Goal: Task Accomplishment & Management: Use online tool/utility

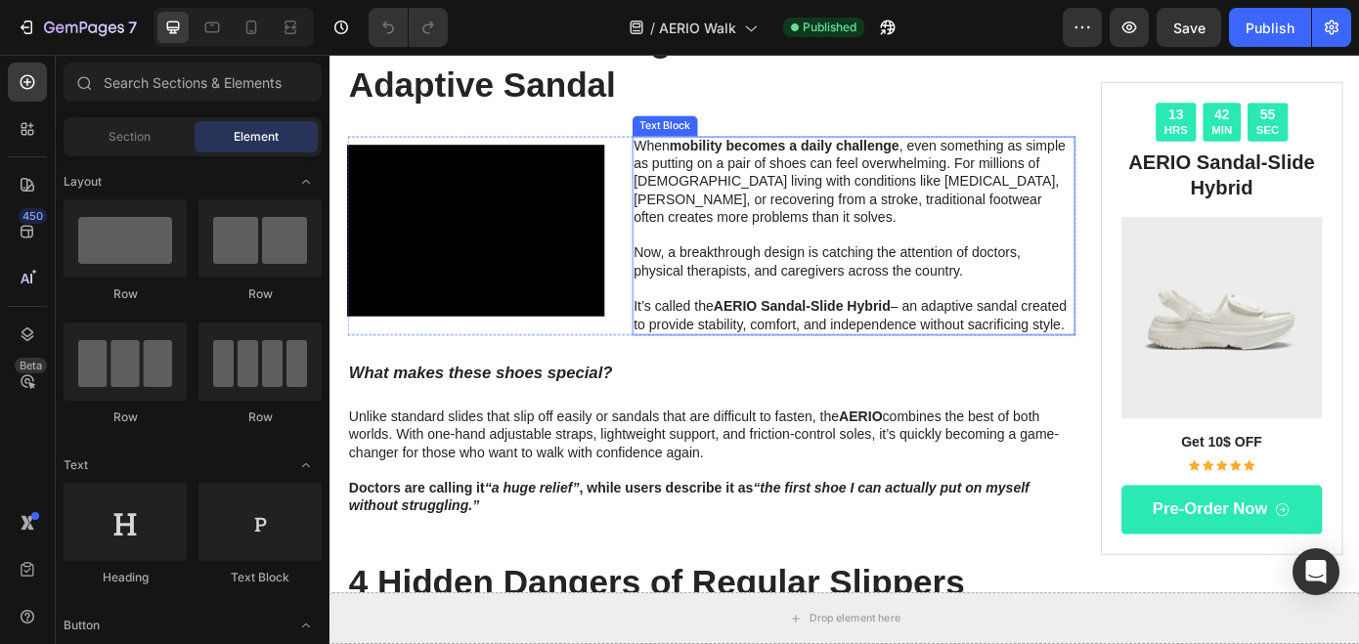
scroll to position [184, 0]
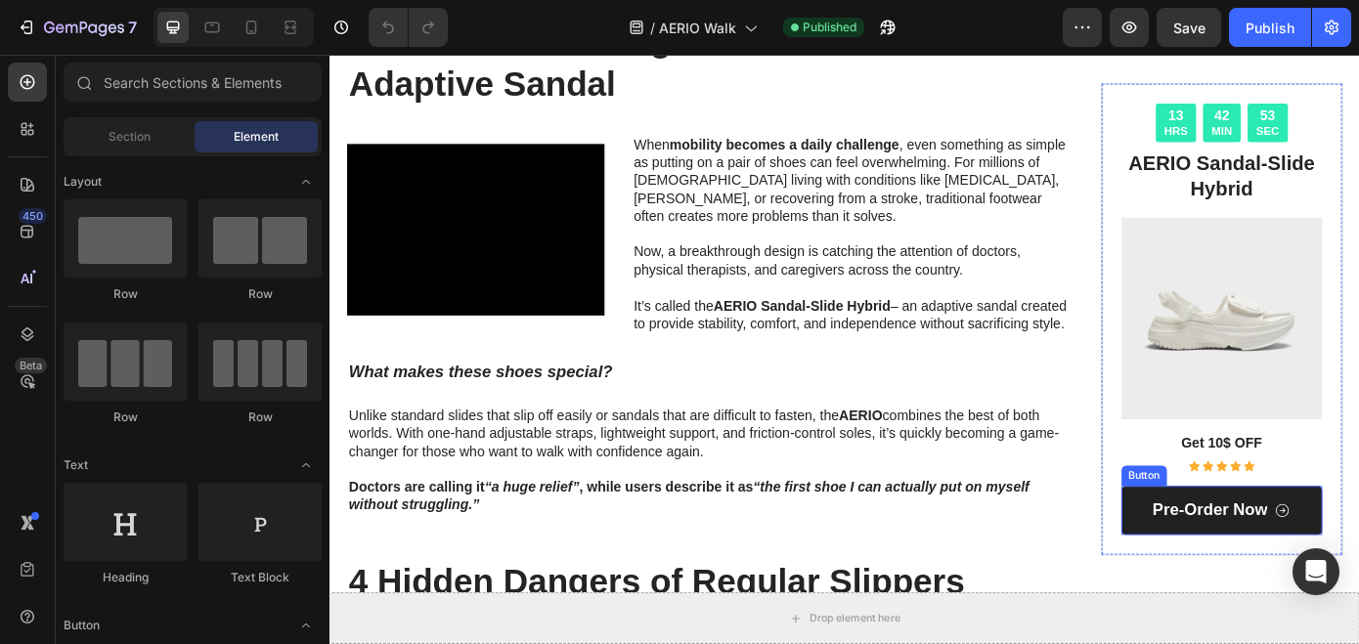
click at [1358, 558] on link "Pre-order Now" at bounding box center [1346, 575] width 230 height 56
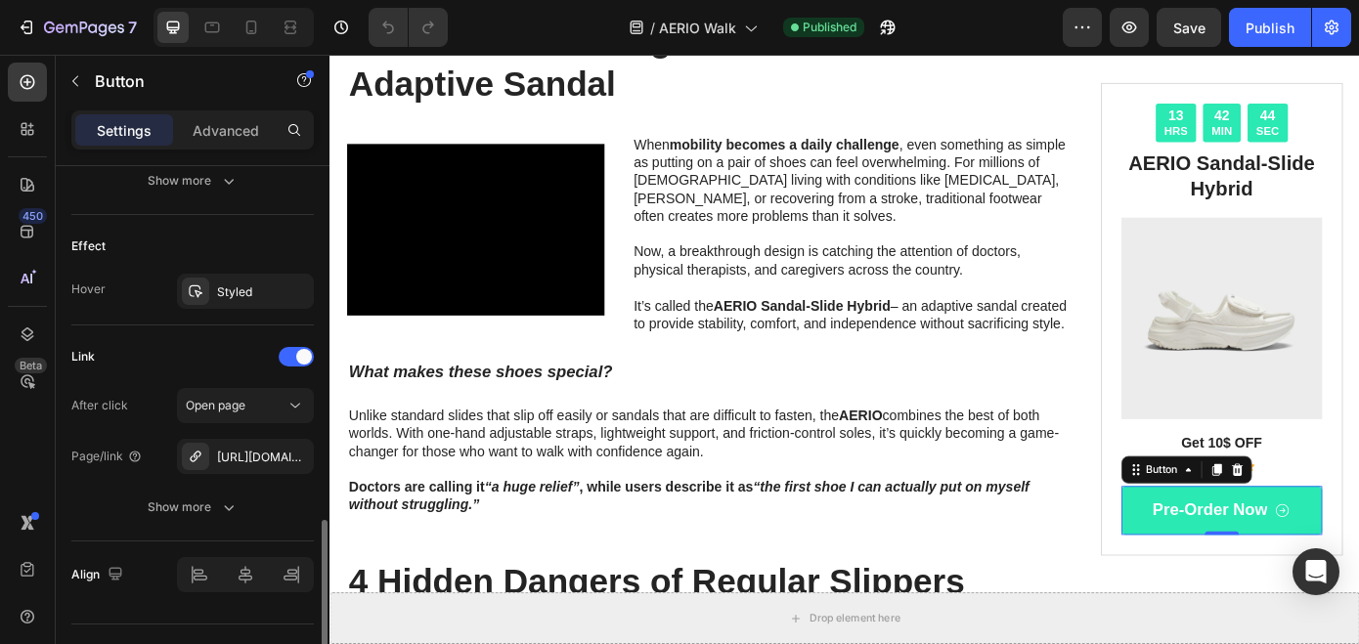
scroll to position [1085, 0]
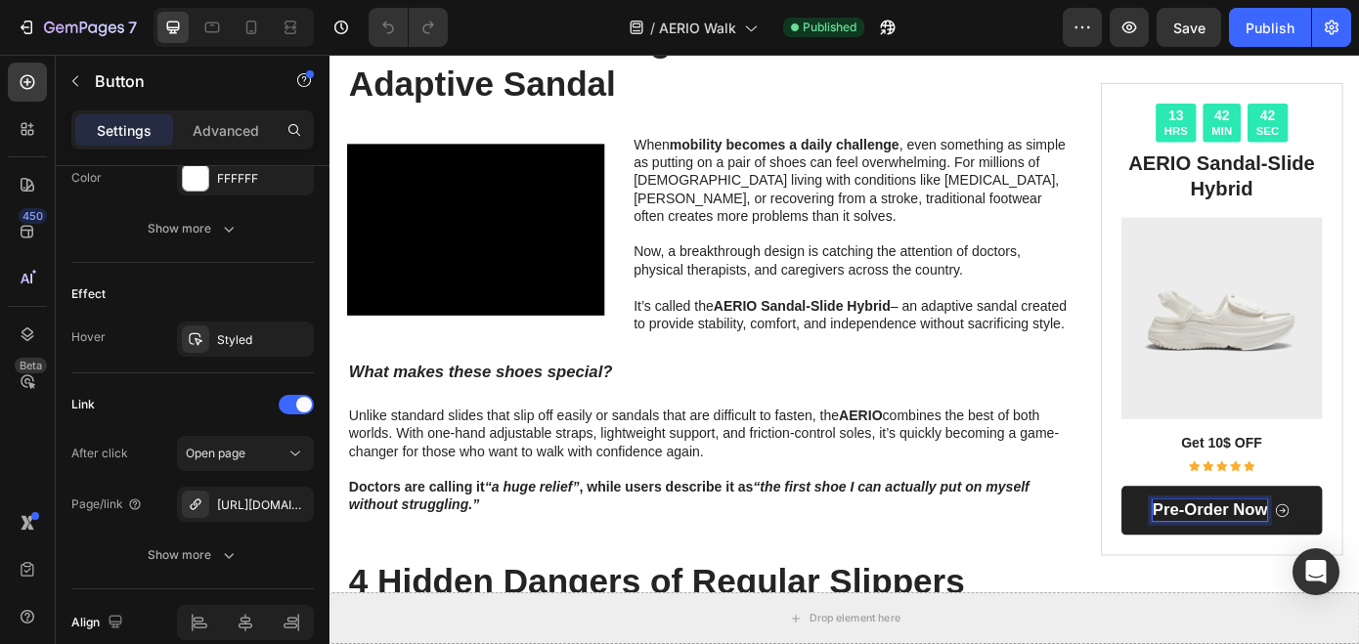
click at [1301, 569] on p "Pre-order Now" at bounding box center [1331, 574] width 131 height 24
drag, startPoint x: 1303, startPoint y: 576, endPoint x: 1250, endPoint y: 576, distance: 52.8
click at [1250, 576] on link "Pre-order Now" at bounding box center [1346, 575] width 230 height 56
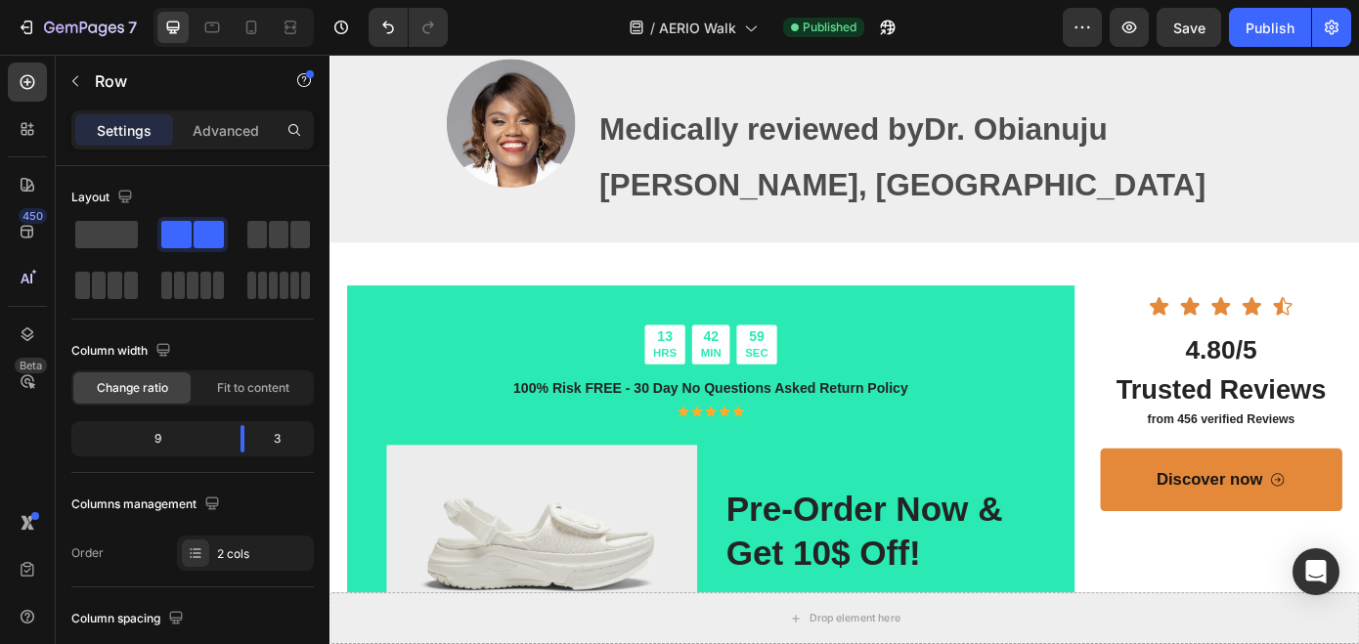
scroll to position [2601, 0]
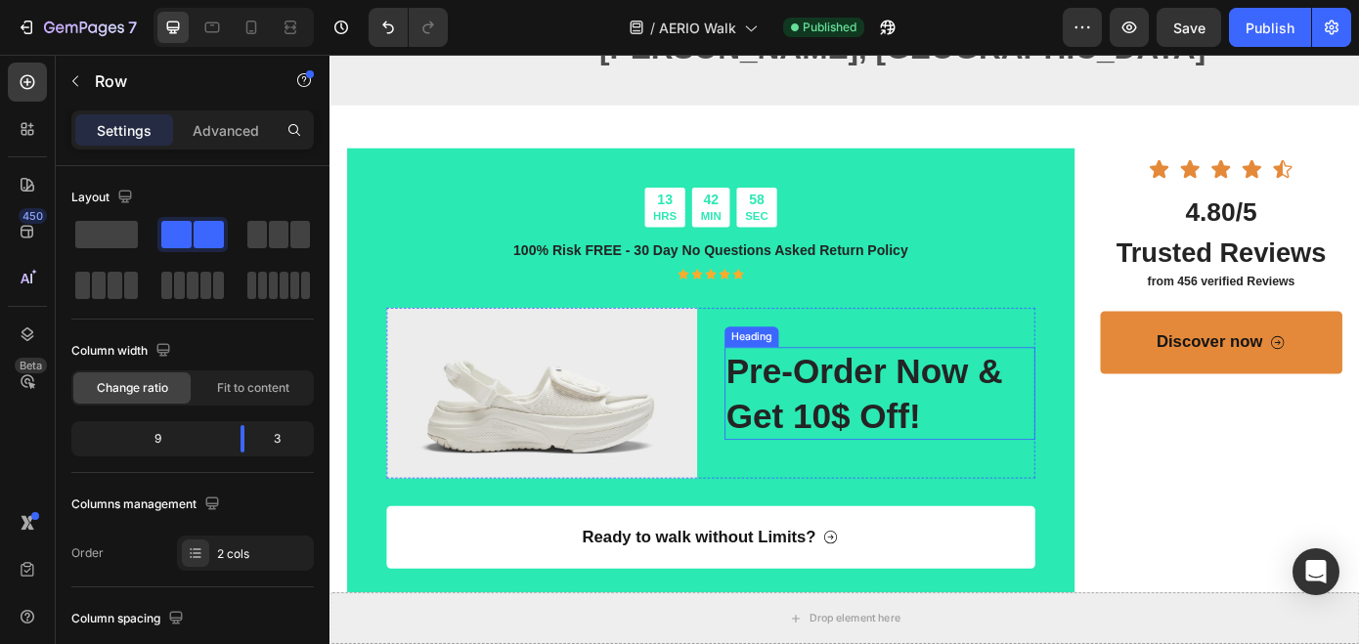
click at [843, 408] on h2 "pre-order now & get 10$ off!" at bounding box center [956, 441] width 354 height 106
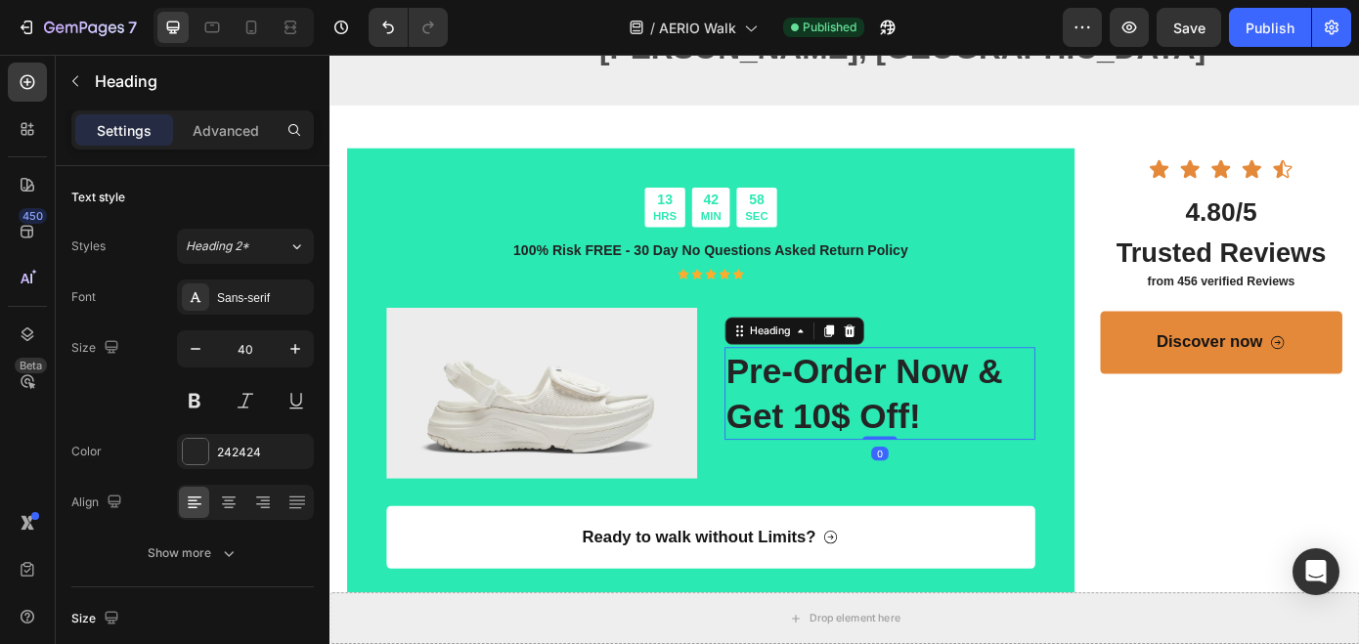
click at [862, 417] on h2 "pre-order now & get 10$ off!" at bounding box center [956, 441] width 354 height 106
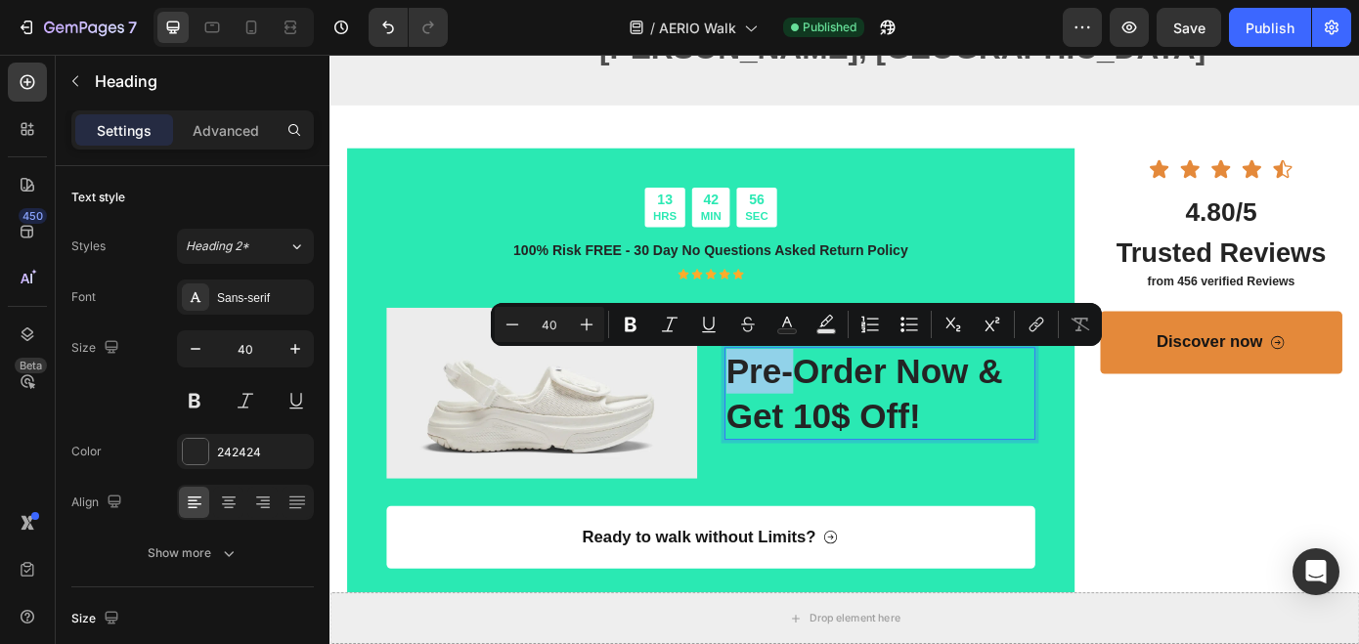
drag, startPoint x: 862, startPoint y: 417, endPoint x: 784, endPoint y: 426, distance: 78.7
click at [784, 426] on p "pre-order now & get 10$ off!" at bounding box center [956, 441] width 350 height 102
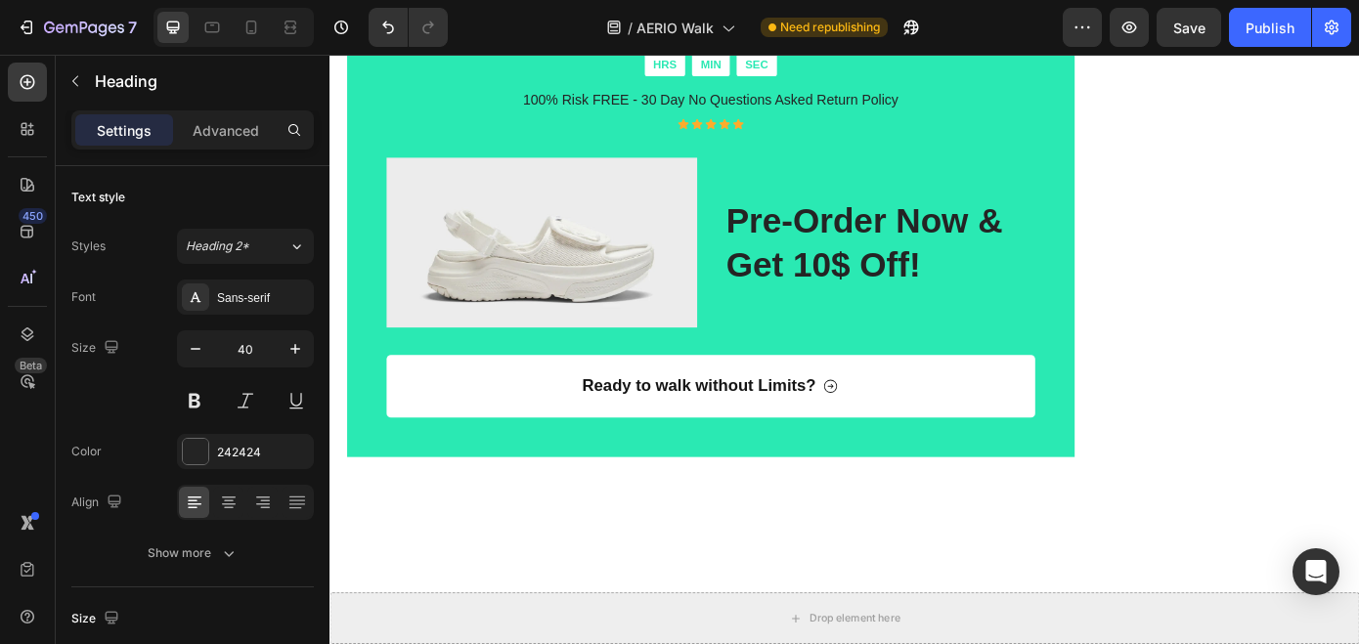
scroll to position [4098, 0]
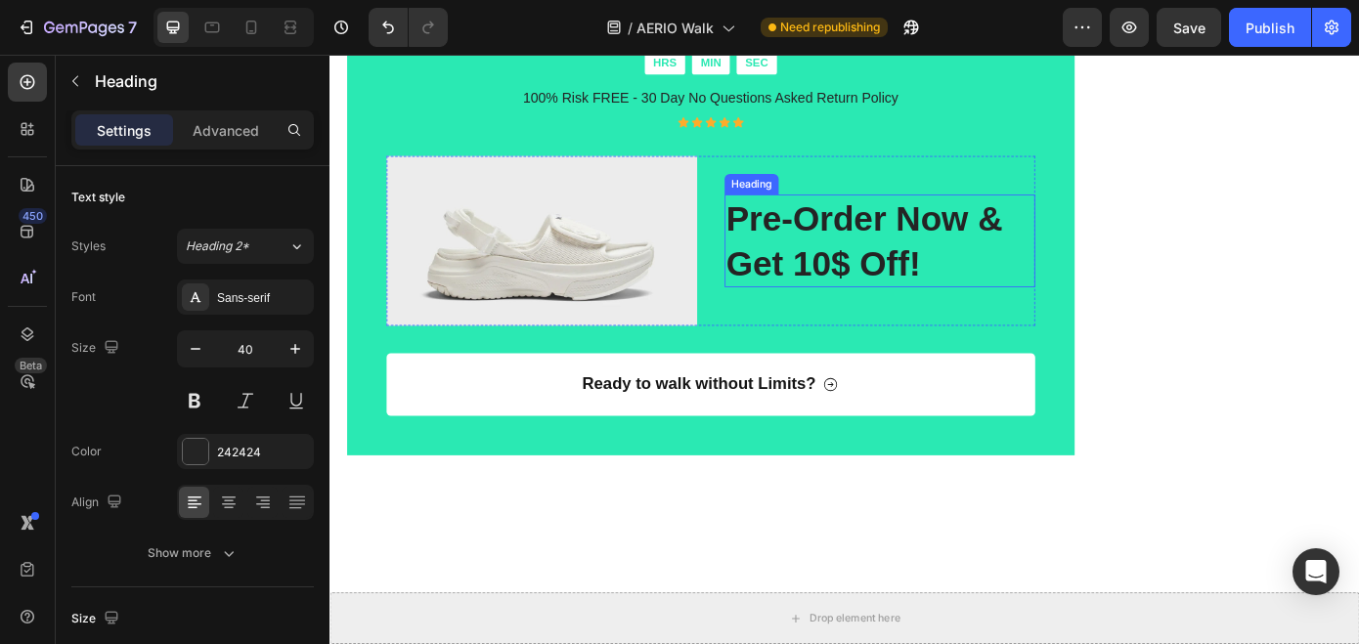
click at [858, 275] on h2 "pre-order now & get 10$ off!" at bounding box center [956, 267] width 354 height 106
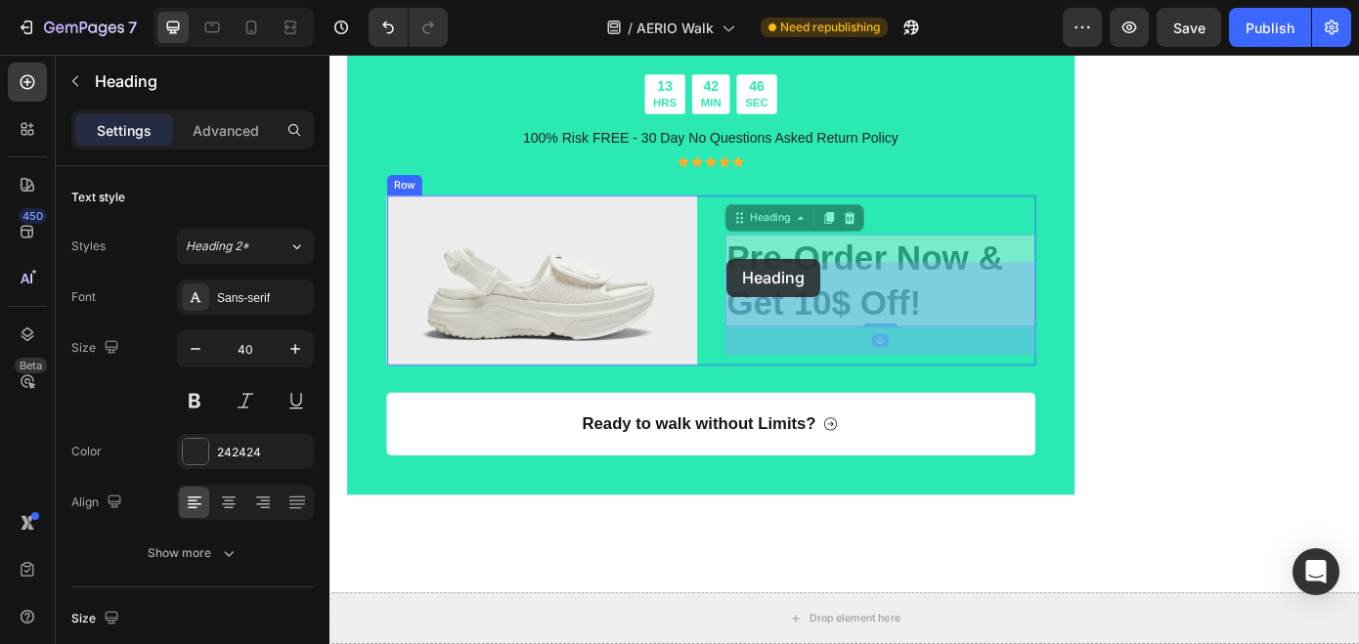
drag, startPoint x: 858, startPoint y: 279, endPoint x: 782, endPoint y: 287, distance: 76.8
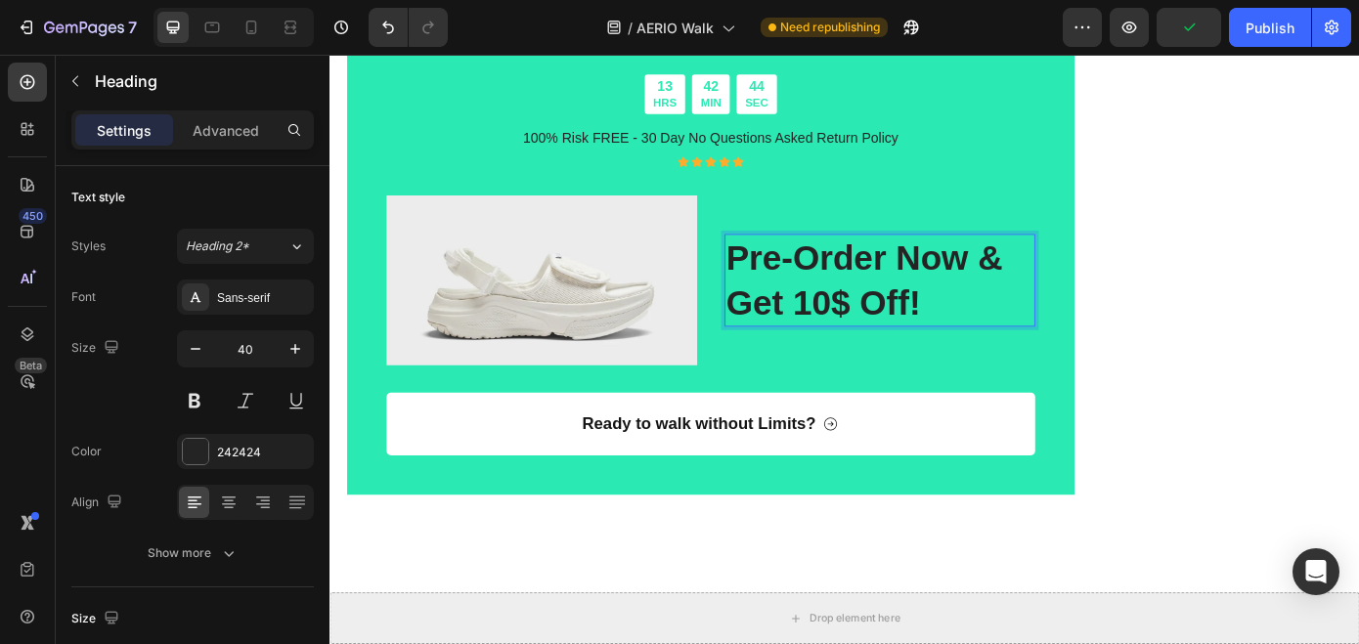
click at [856, 324] on p "pre-order now & get 10$ off!" at bounding box center [956, 312] width 350 height 102
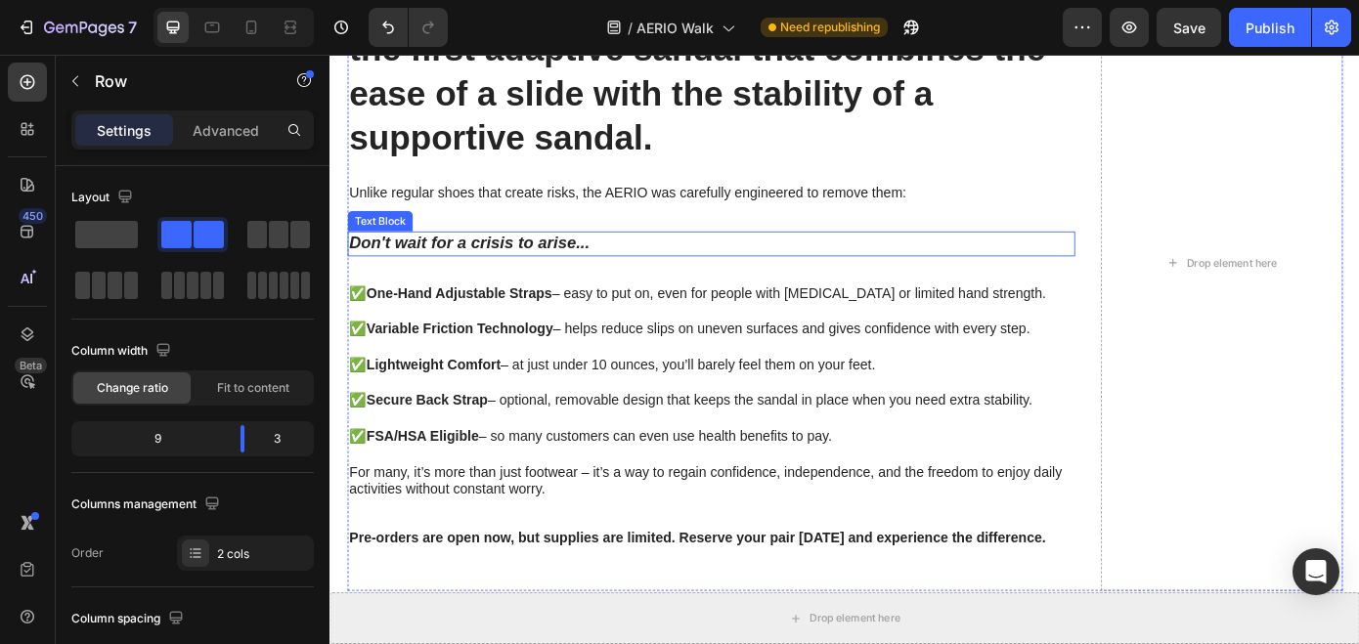
scroll to position [1704, 0]
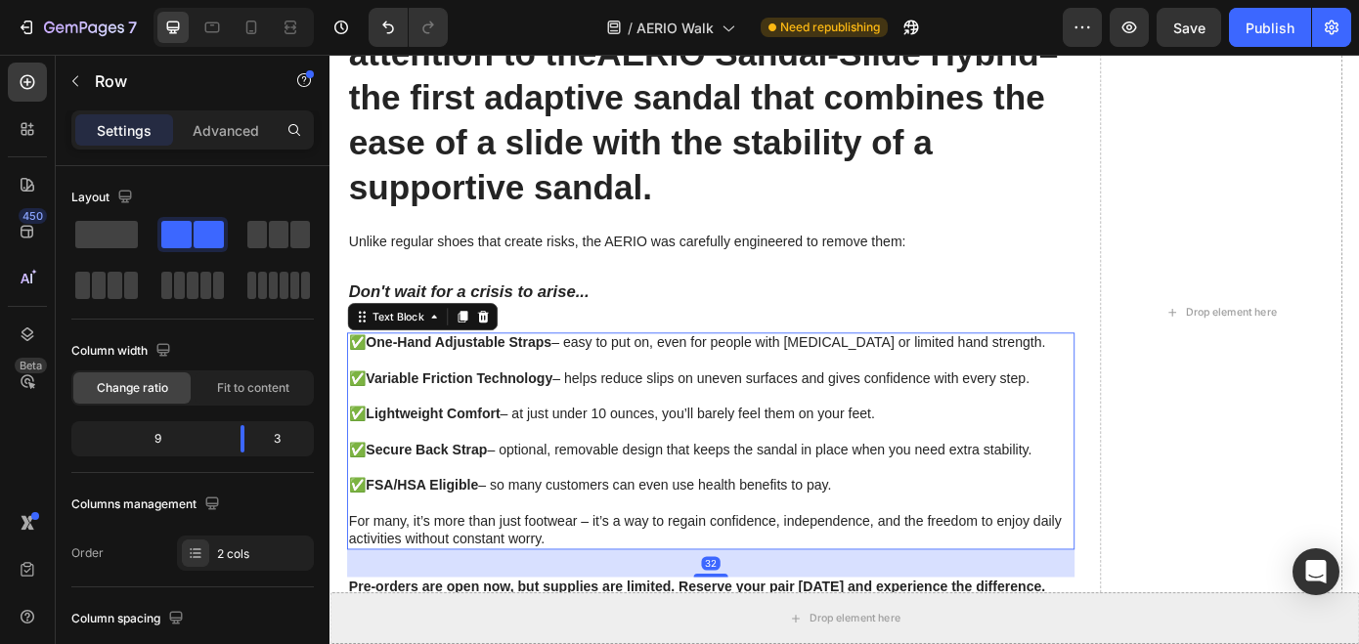
click at [794, 420] on p "✅ Variable Friction Technology – helps reduce slips on uneven surfaces and give…" at bounding box center [763, 425] width 825 height 21
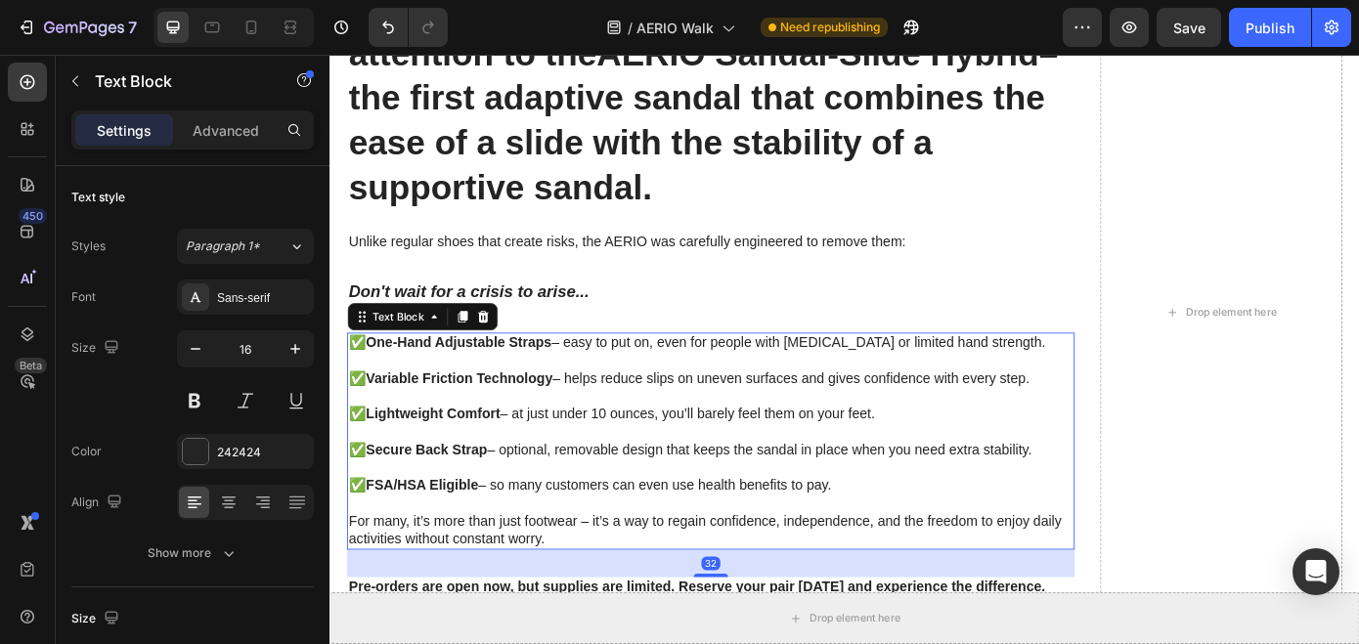
click at [930, 421] on p "✅ Variable Friction Technology – helps reduce slips on uneven surfaces and give…" at bounding box center [763, 425] width 825 height 21
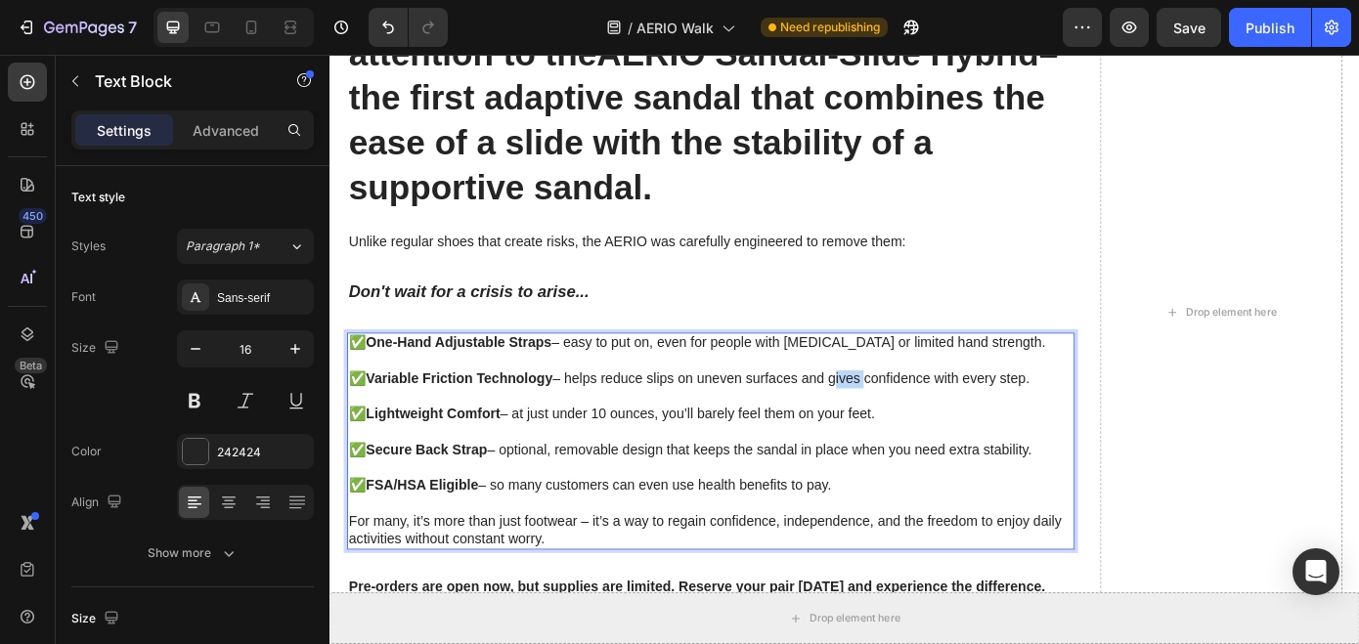
click at [930, 421] on p "✅ Variable Friction Technology – helps reduce slips on uneven surfaces and give…" at bounding box center [763, 425] width 825 height 21
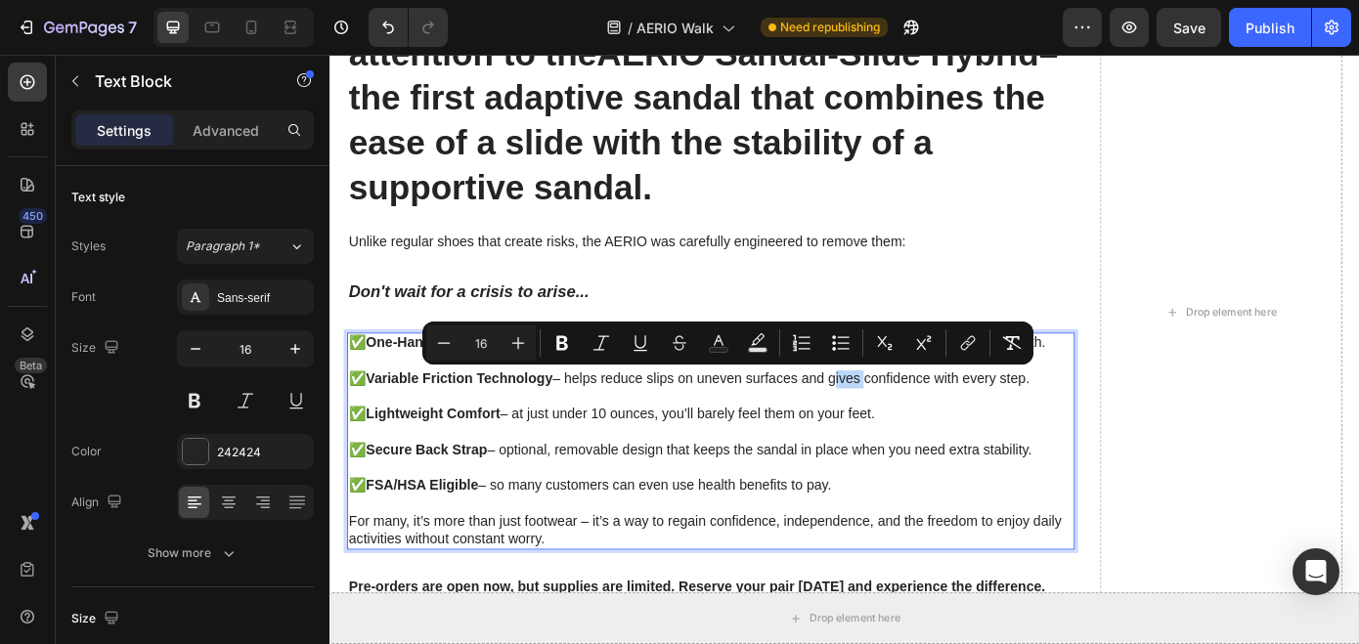
drag, startPoint x: 1140, startPoint y: 421, endPoint x: 356, endPoint y: 424, distance: 784.1
click at [356, 424] on p "✅ Variable Friction Technology – helps reduce slips on uneven surfaces and give…" at bounding box center [763, 425] width 825 height 21
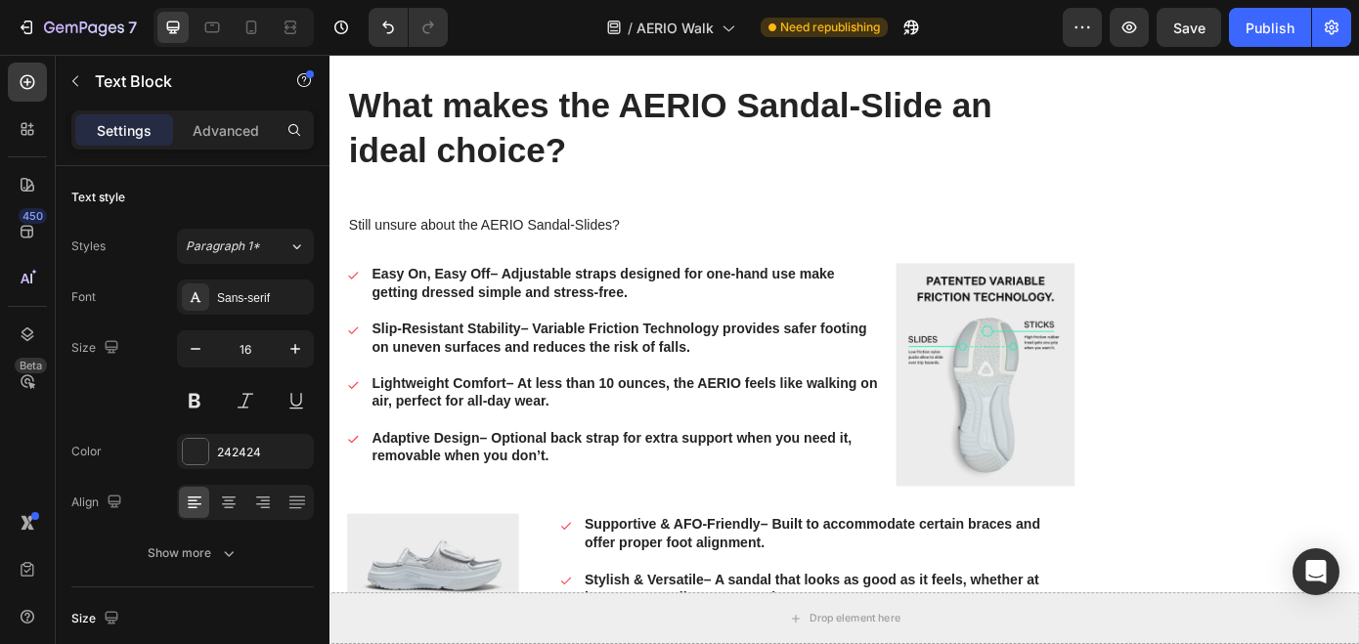
scroll to position [3252, 0]
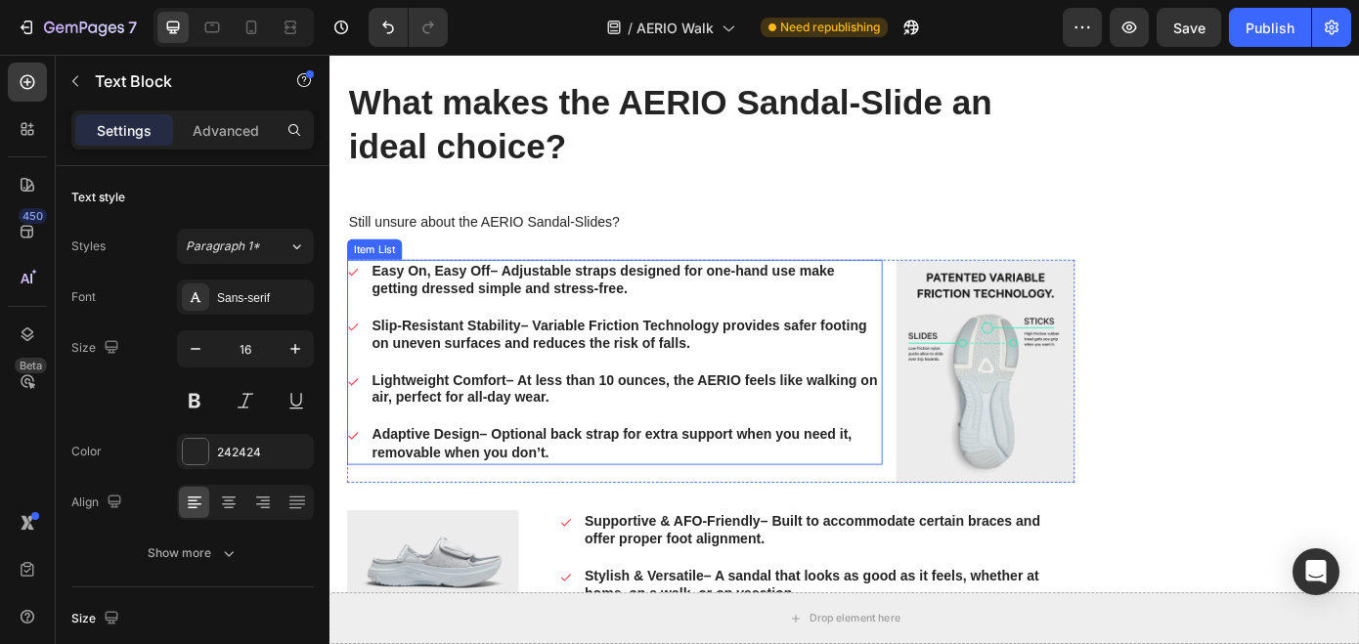
click at [680, 373] on p "Slip-Resistant Stability – Variable Friction Technology provides safer footing …" at bounding box center [666, 374] width 579 height 41
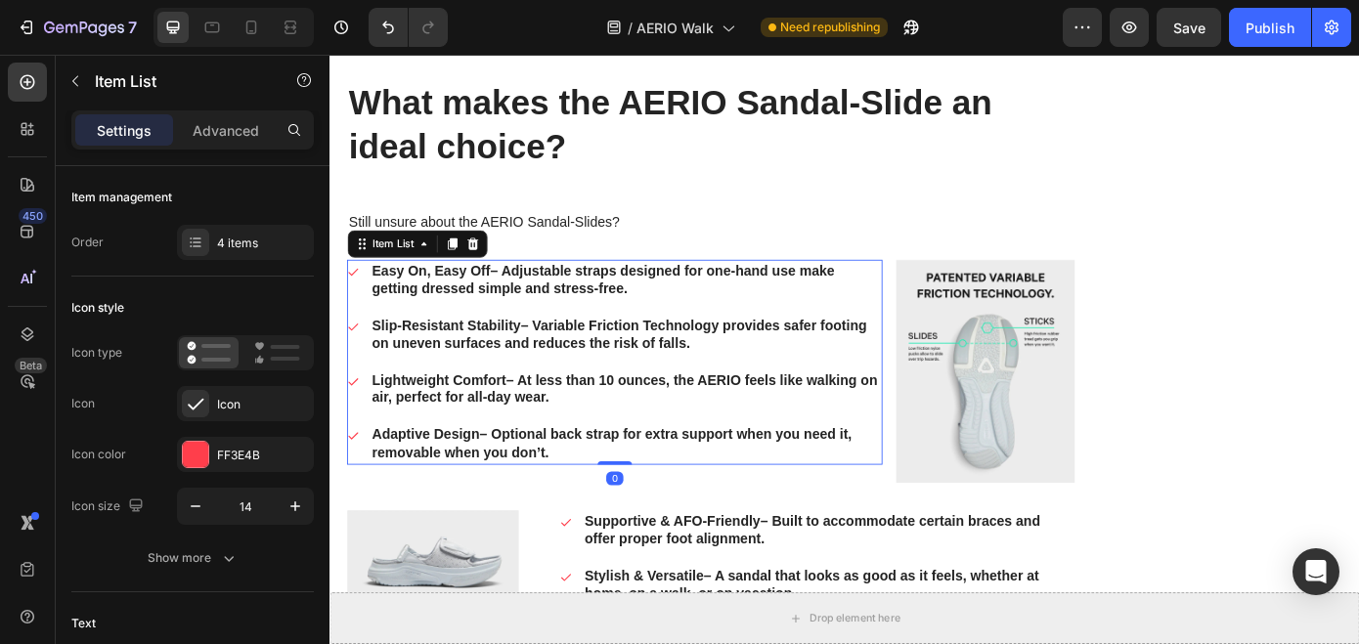
click at [730, 377] on p "Slip-Resistant Stability – Variable Friction Technology provides safer footing …" at bounding box center [666, 374] width 579 height 41
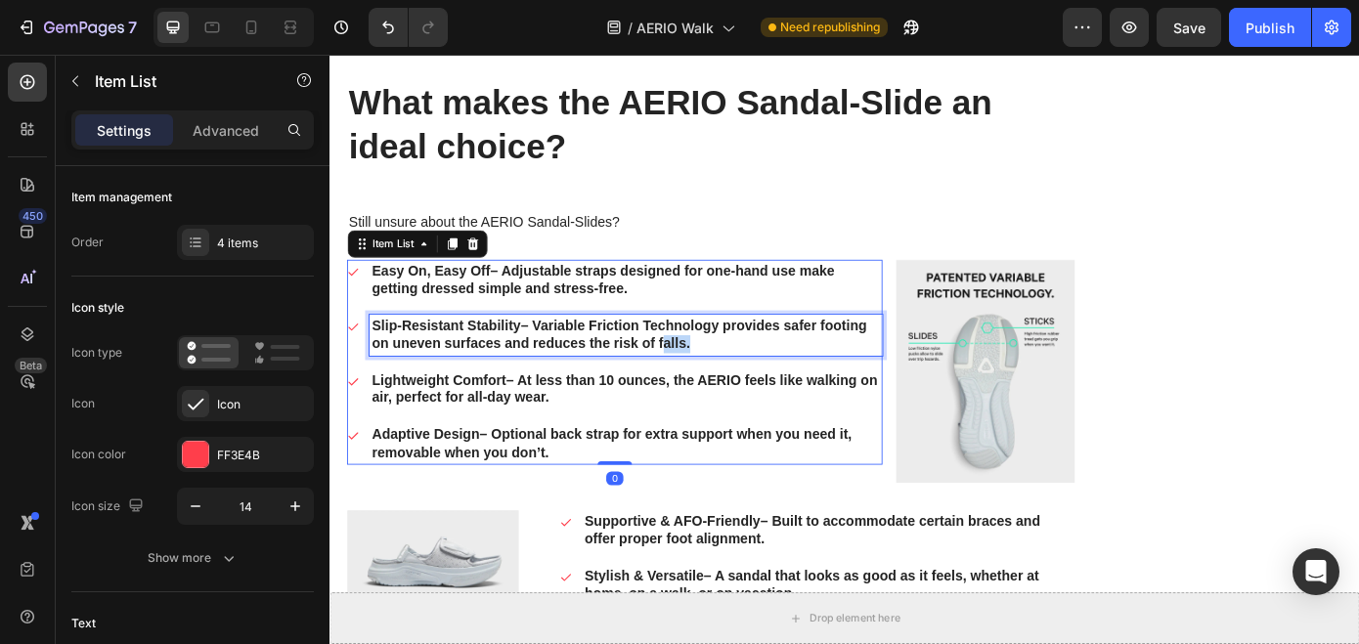
click at [730, 377] on p "Slip-Resistant Stability – Variable Friction Technology provides safer footing …" at bounding box center [666, 374] width 579 height 41
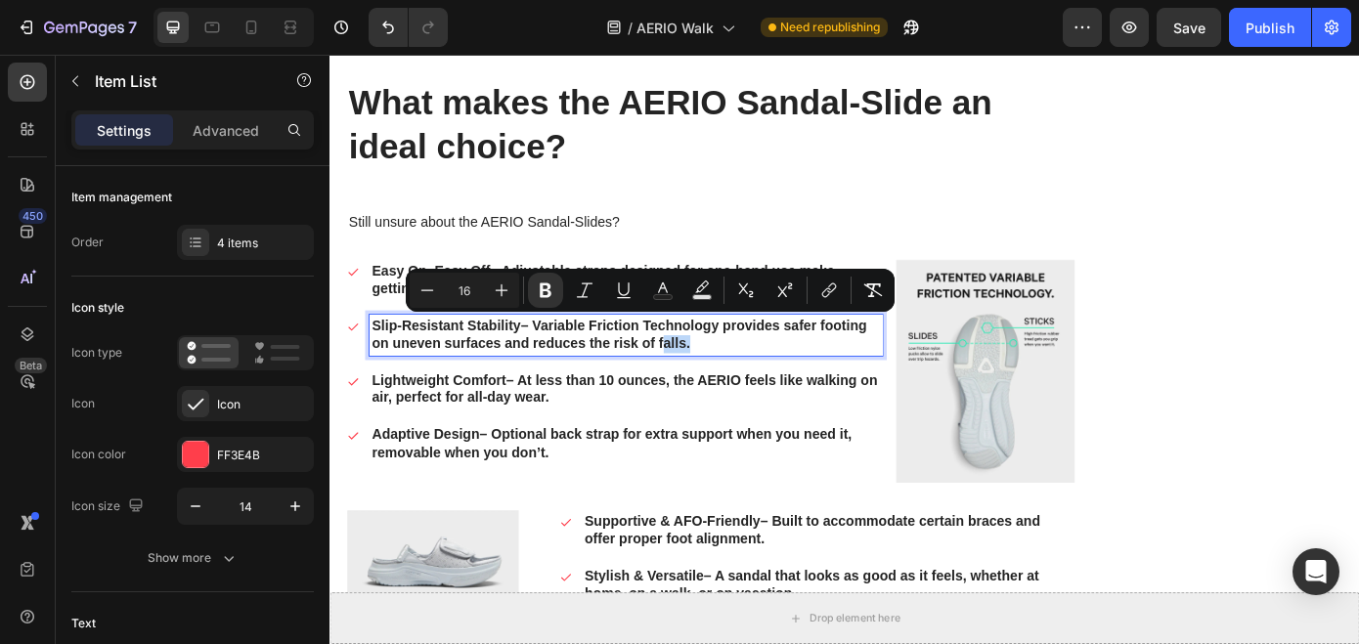
drag, startPoint x: 758, startPoint y: 381, endPoint x: 357, endPoint y: 373, distance: 401.0
click at [357, 373] on div "Slip-Resistant Stability – Variable Friction Technology provides safer footing …" at bounding box center [654, 374] width 610 height 47
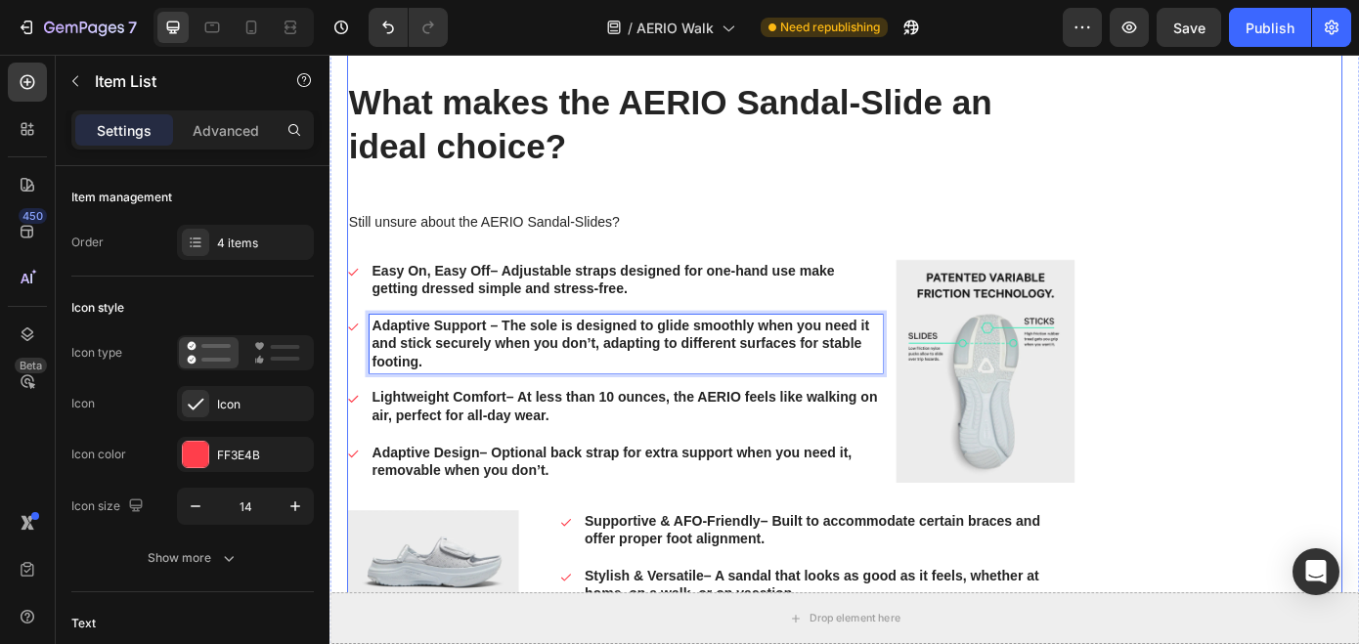
click at [1358, 392] on div "Icon Icon Icon Icon Icon Icon List 4.80/5 Heading Trusted Reviews Heading from …" at bounding box center [1345, 473] width 277 height 1926
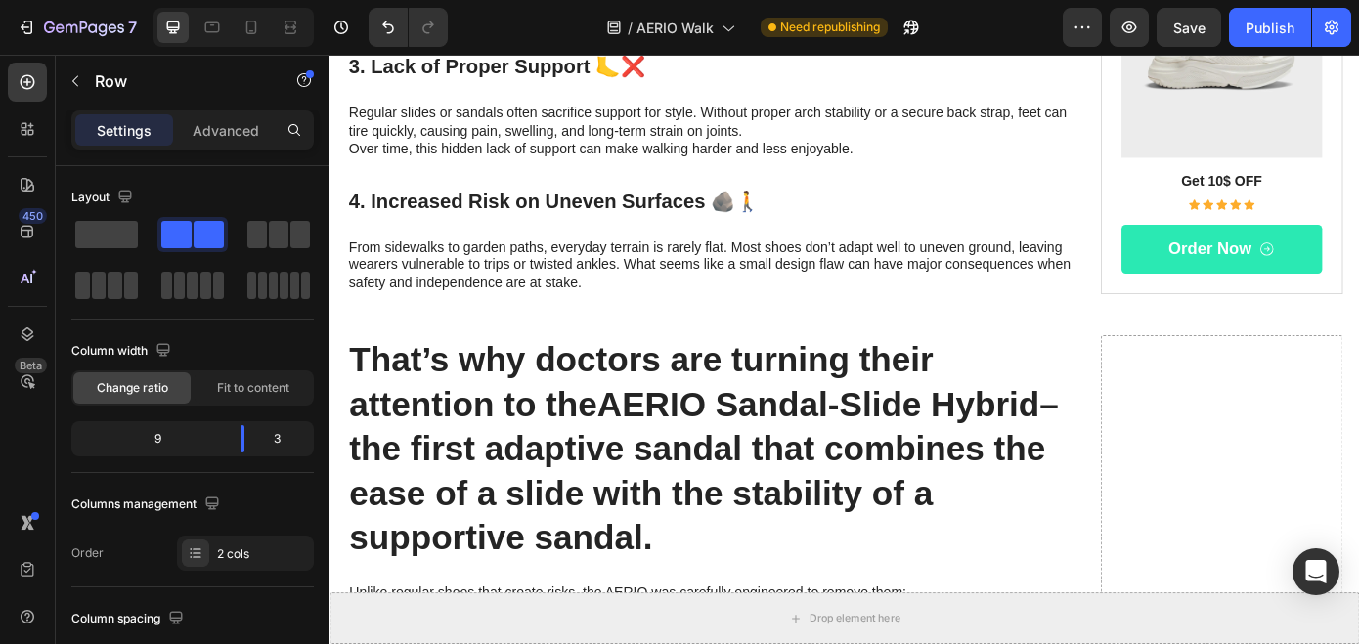
scroll to position [0, 0]
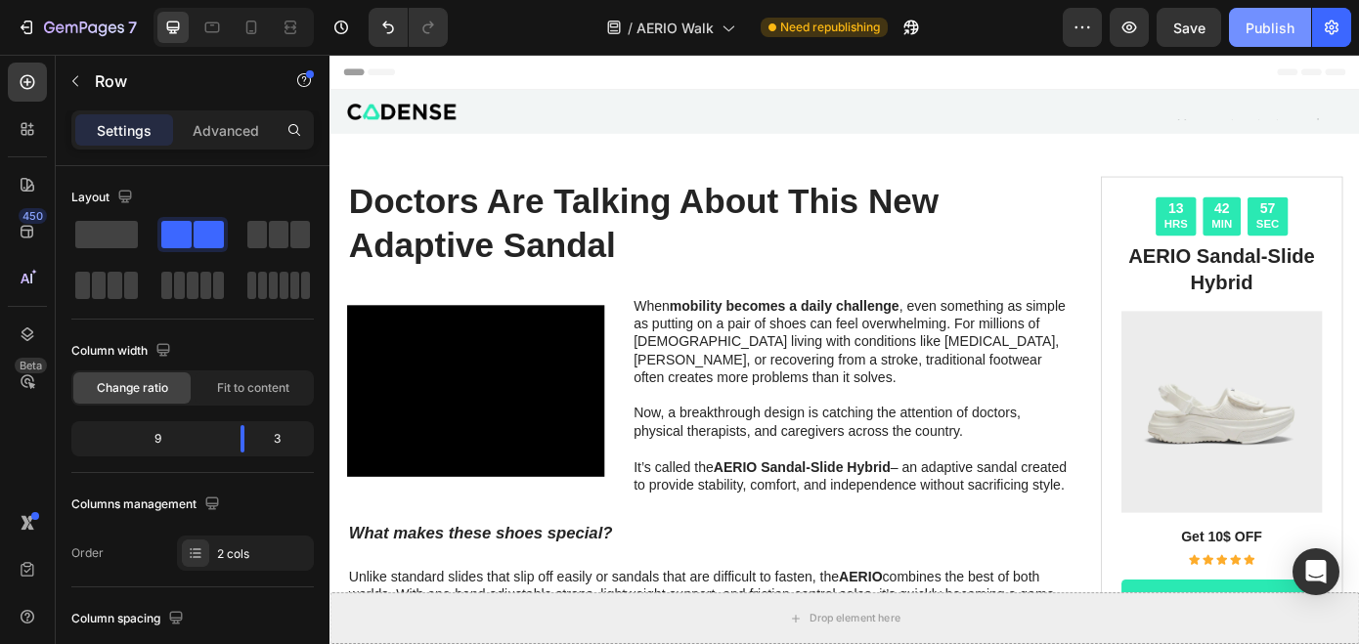
click at [1272, 27] on div "Publish" at bounding box center [1270, 28] width 49 height 21
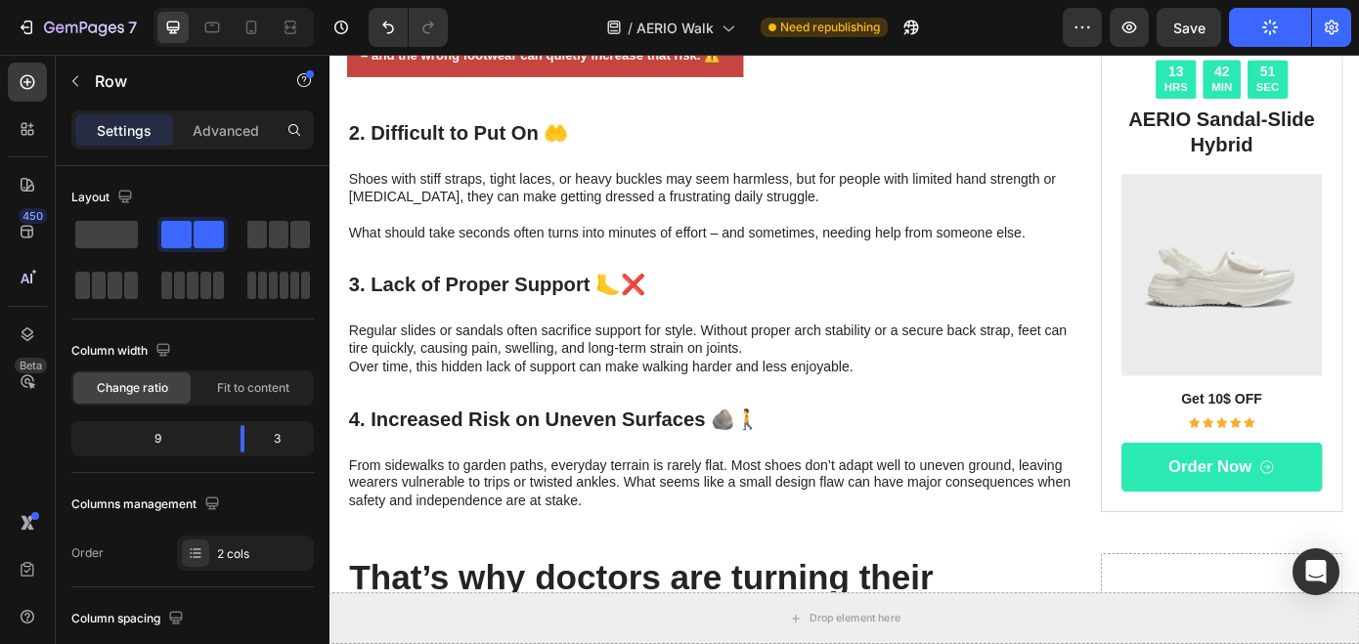
scroll to position [999, 0]
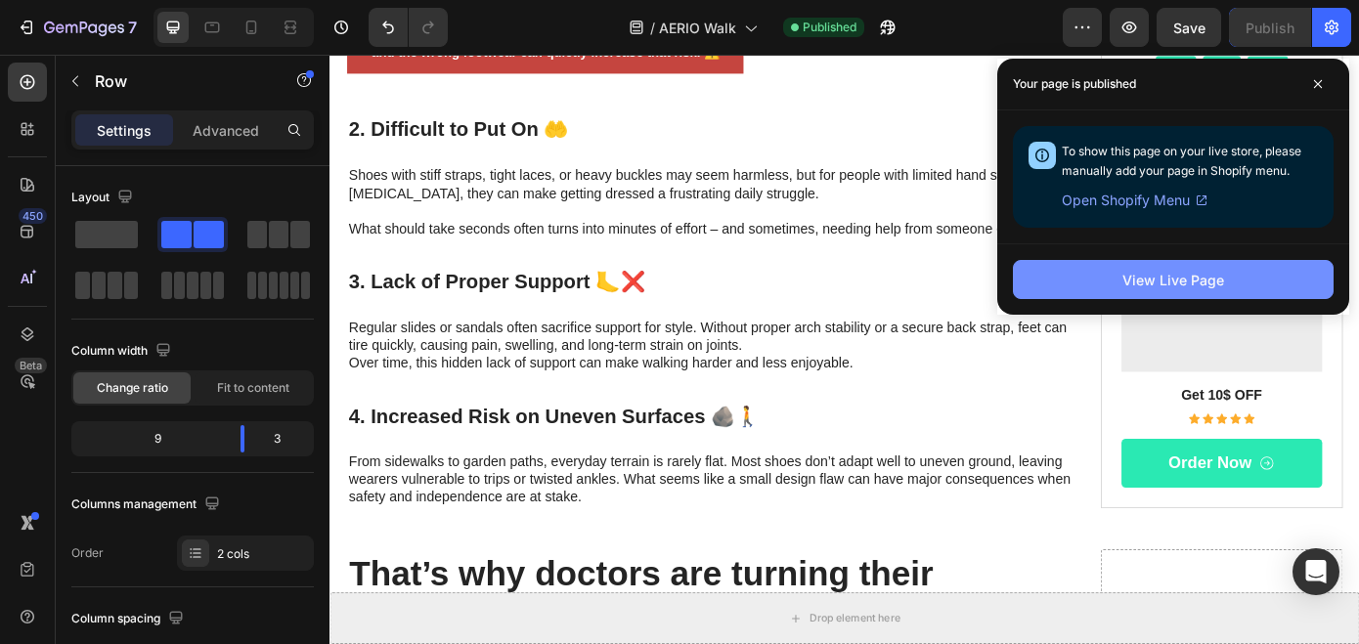
click at [1243, 272] on button "View Live Page" at bounding box center [1173, 279] width 321 height 39
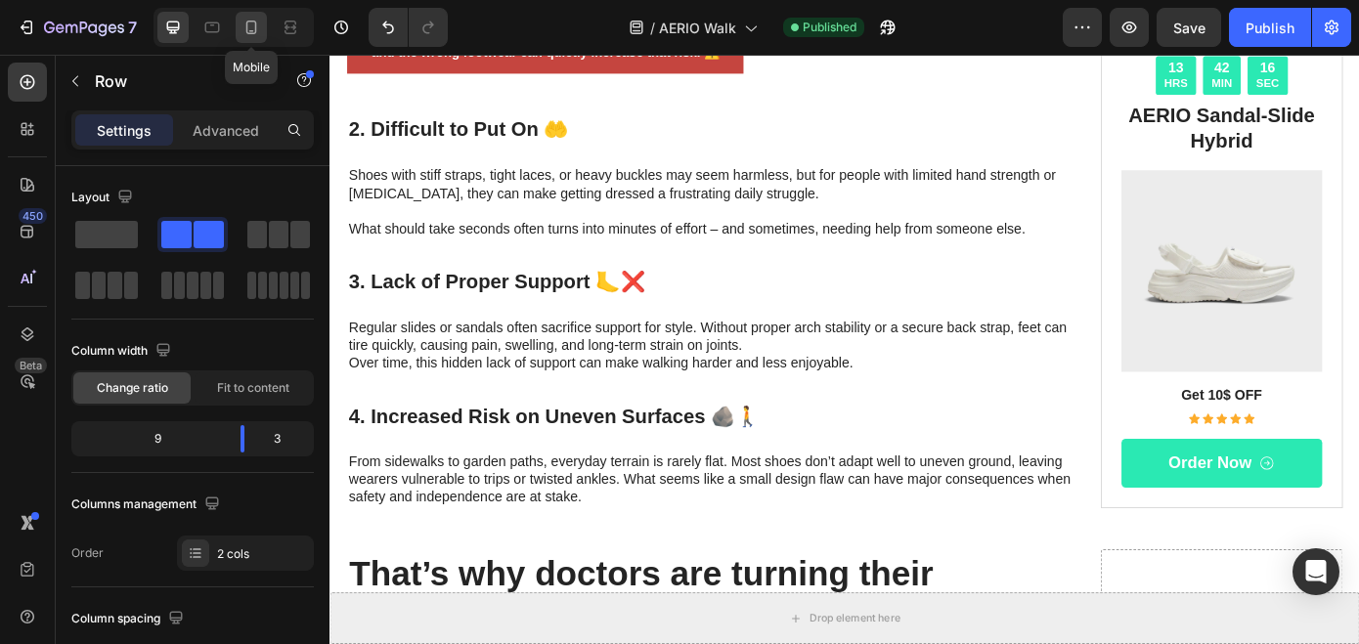
click at [251, 34] on icon at bounding box center [251, 28] width 20 height 20
type input "0"
type input "100%"
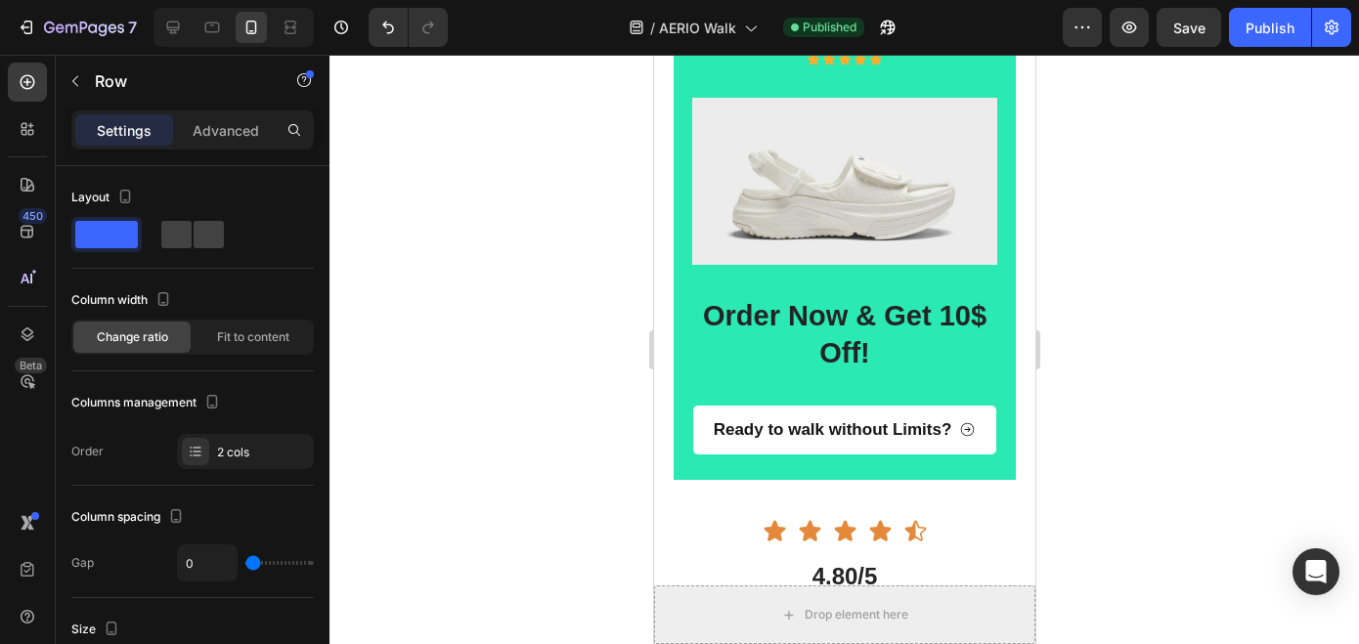
scroll to position [5669, 0]
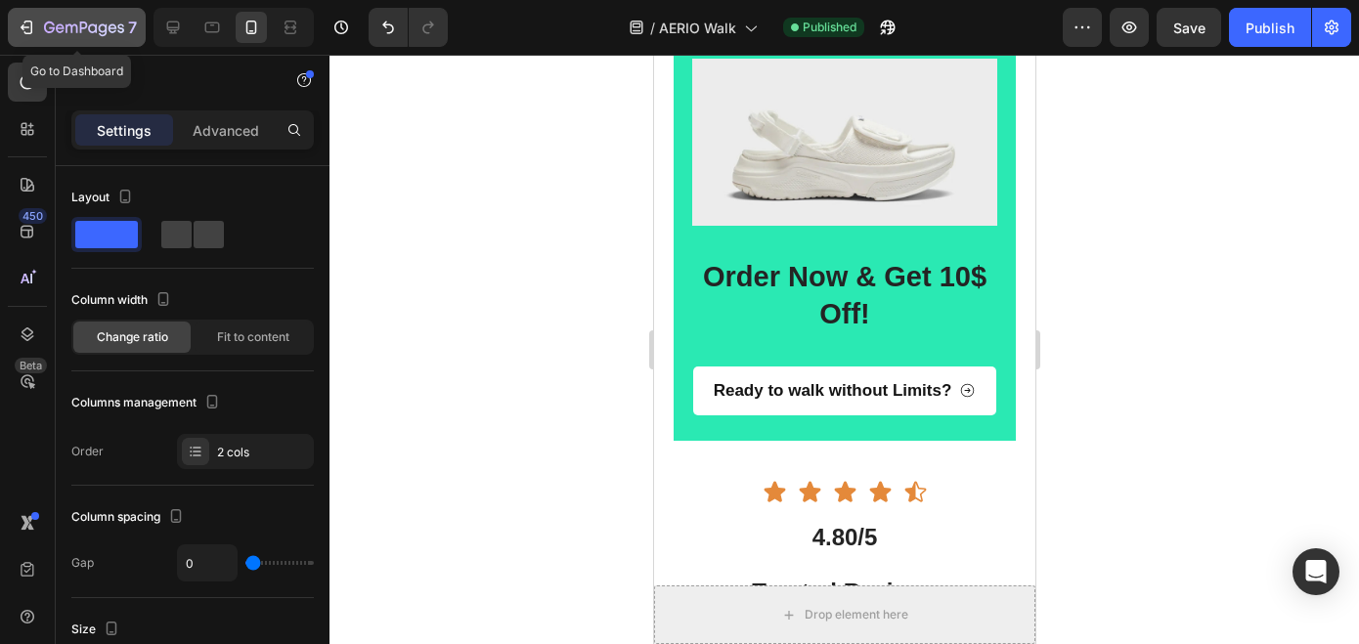
click at [46, 23] on icon "button" at bounding box center [49, 28] width 11 height 12
